Goal: Find contact information: Find contact information

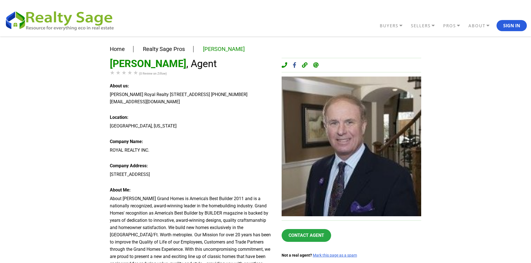
click at [144, 100] on div "[PERSON_NAME] Royal Realty [STREET_ADDRESS] [PHONE_NUMBER] [EMAIL_ADDRESS][DOMA…" at bounding box center [191, 98] width 163 height 14
copy div "[STREET_ADDRESS] [PHONE_NUMBER] sbrooks"
copy div "sbrooks@grandhomes"
copy div "[EMAIL_ADDRESS][DOMAIN_NAME]"
drag, startPoint x: 144, startPoint y: 100, endPoint x: 191, endPoint y: 103, distance: 47.1
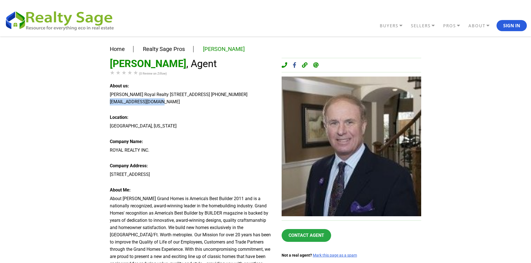
click at [191, 103] on div "[PERSON_NAME] Royal Realty [STREET_ADDRESS] [PHONE_NUMBER] [EMAIL_ADDRESS][DOMA…" at bounding box center [191, 98] width 163 height 14
copy div "[EMAIL_ADDRESS][DOMAIN_NAME]"
copy div "(214) 750-6"
copy div "(214) 750-652"
copy div "[PHONE_NUMBER]"
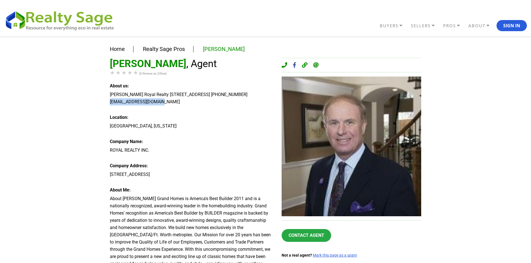
drag, startPoint x: 106, startPoint y: 103, endPoint x: 139, endPoint y: 105, distance: 33.4
click at [139, 105] on div "Home Realty Sage Pros [PERSON_NAME] [PERSON_NAME] , Agent (0 Review on Zillow) …" at bounding box center [265, 257] width 531 height 442
